Goal: Understand process/instructions

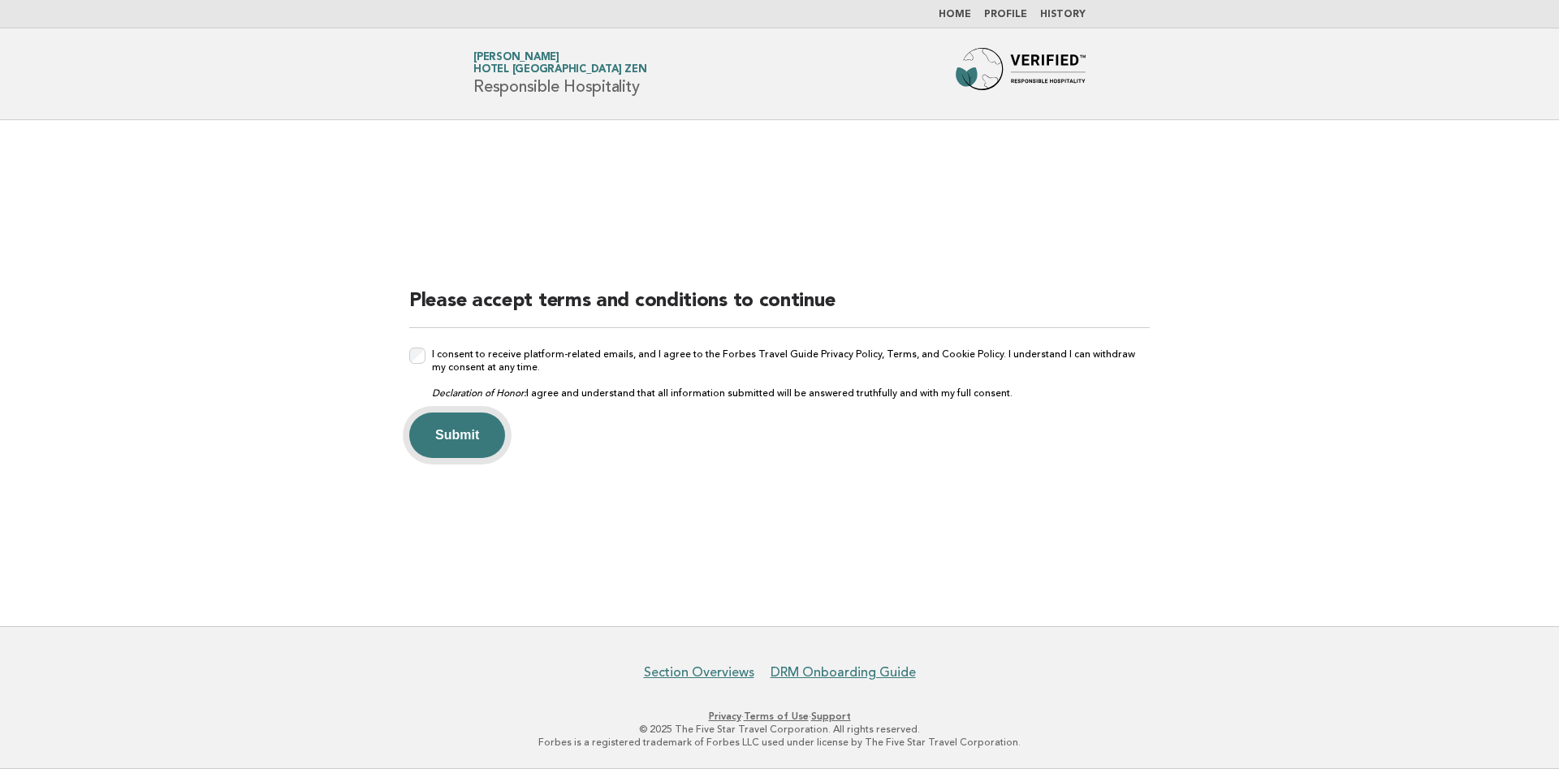
click at [455, 432] on button "Submit" at bounding box center [457, 434] width 96 height 45
